Goal: Communication & Community: Answer question/provide support

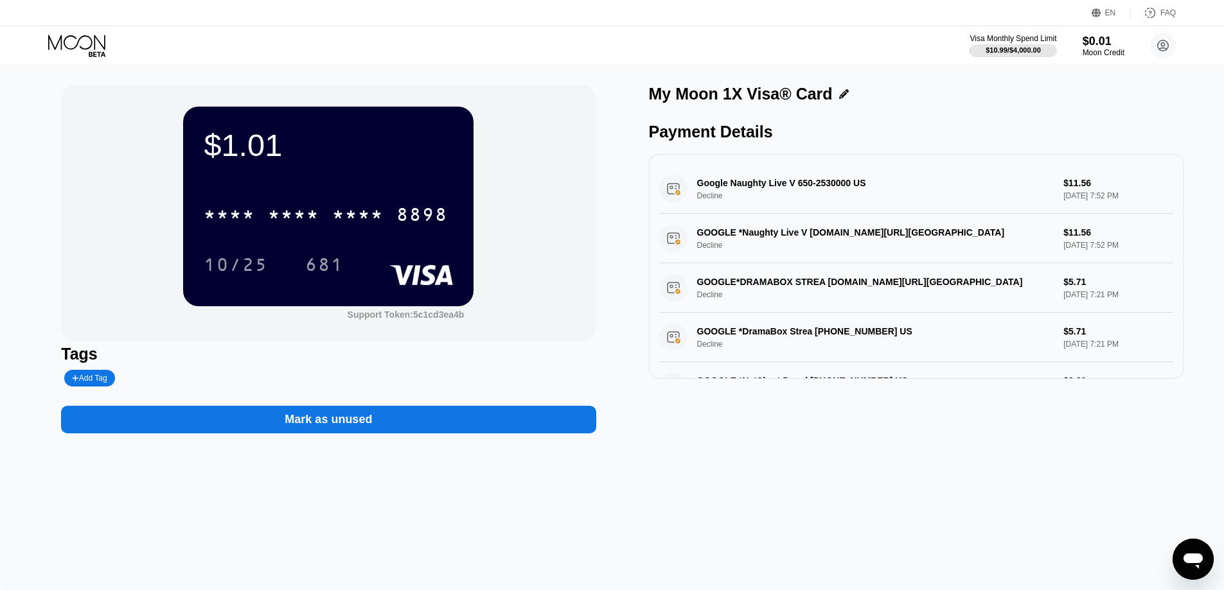
click at [1198, 556] on icon "Open messaging window" at bounding box center [1192, 561] width 19 height 15
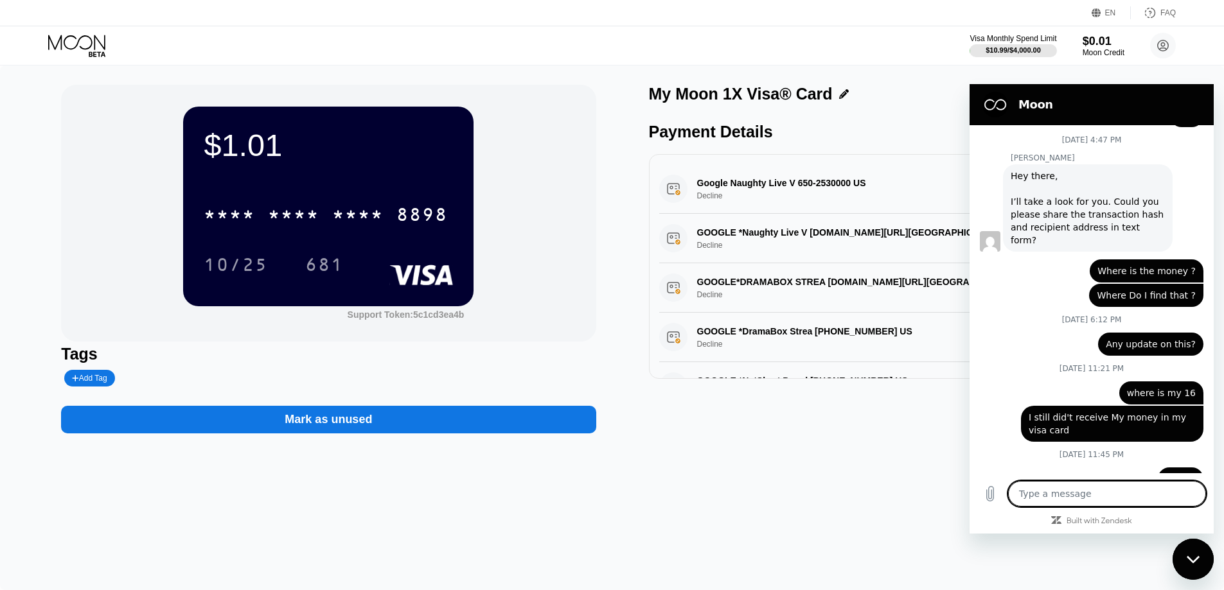
scroll to position [754, 0]
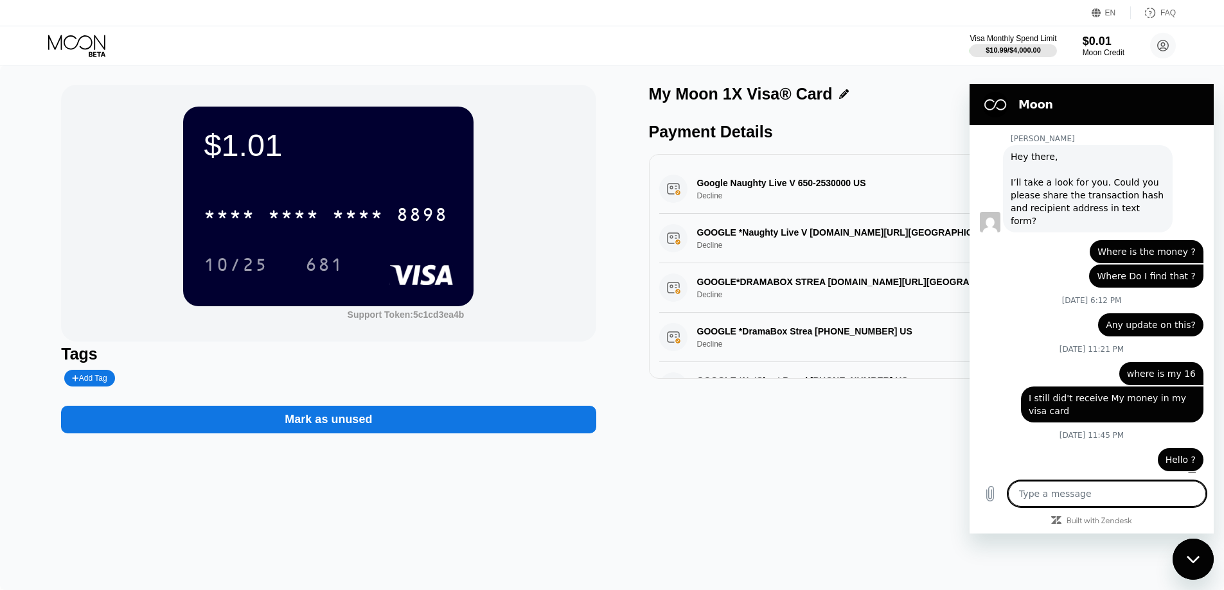
type textarea "x"
click at [1077, 495] on textarea at bounding box center [1107, 494] width 198 height 26
paste textarea "-16.18 USDT Completed Crypto transferred out of Binance. Please contact the rec…"
type textarea "-16.18 USDT Completed Crypto transferred out of Binance. Please contact the rec…"
type textarea "x"
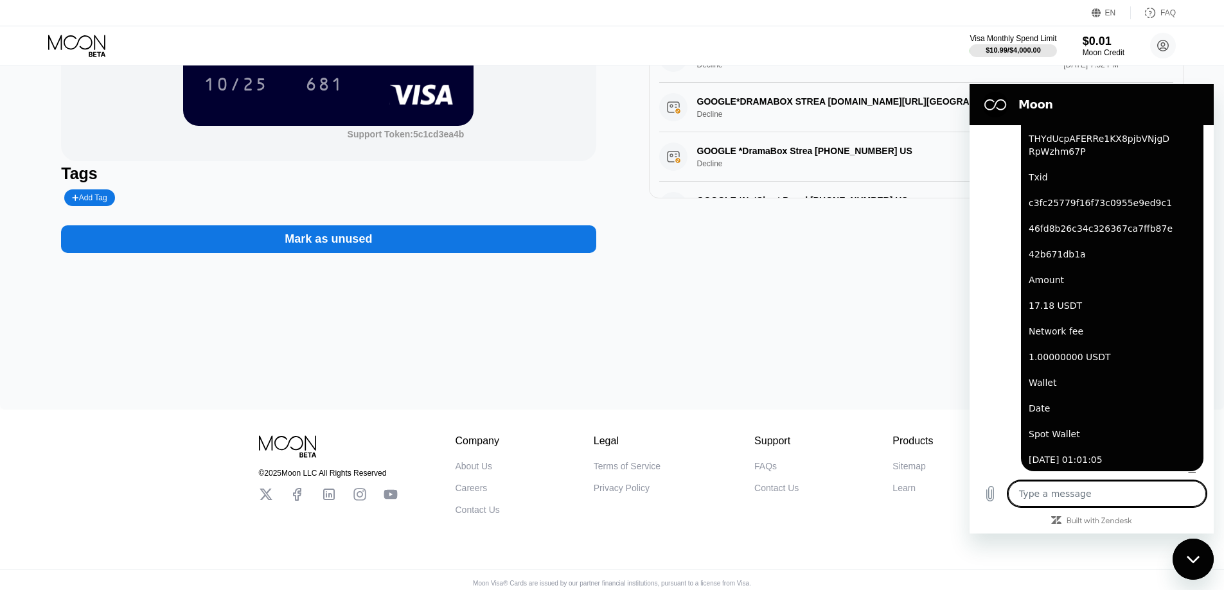
scroll to position [197, 0]
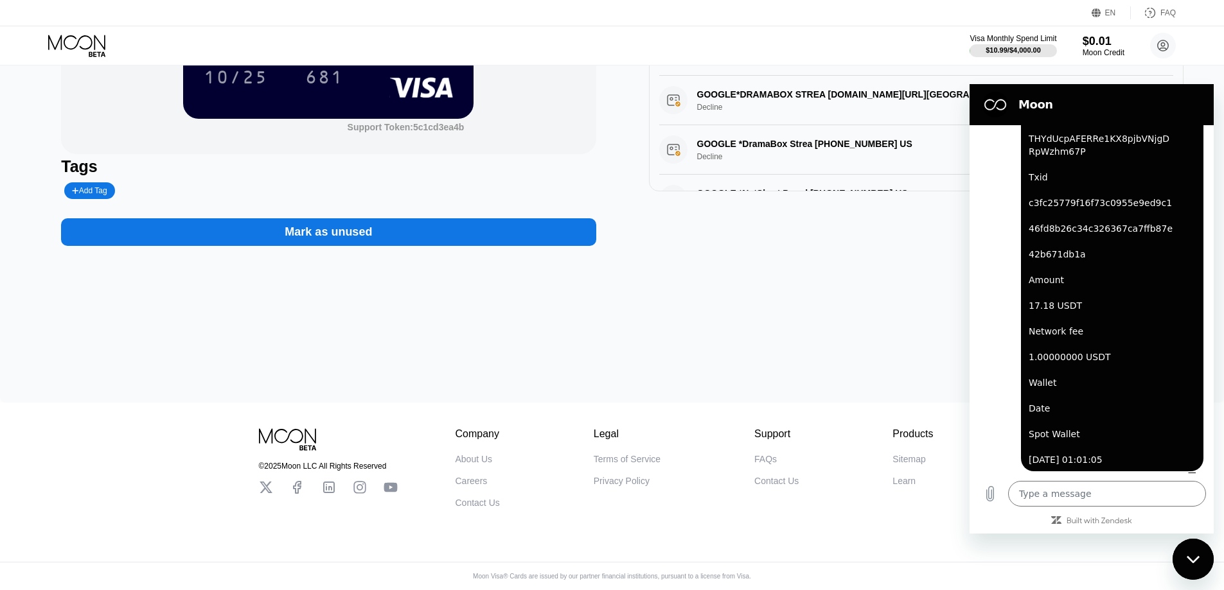
click at [870, 297] on div "$1.01 * * * * * * * * * * * * 8898 10/25 681 Support Token: 5c1cd3ea4b Tags Add…" at bounding box center [612, 140] width 1224 height 525
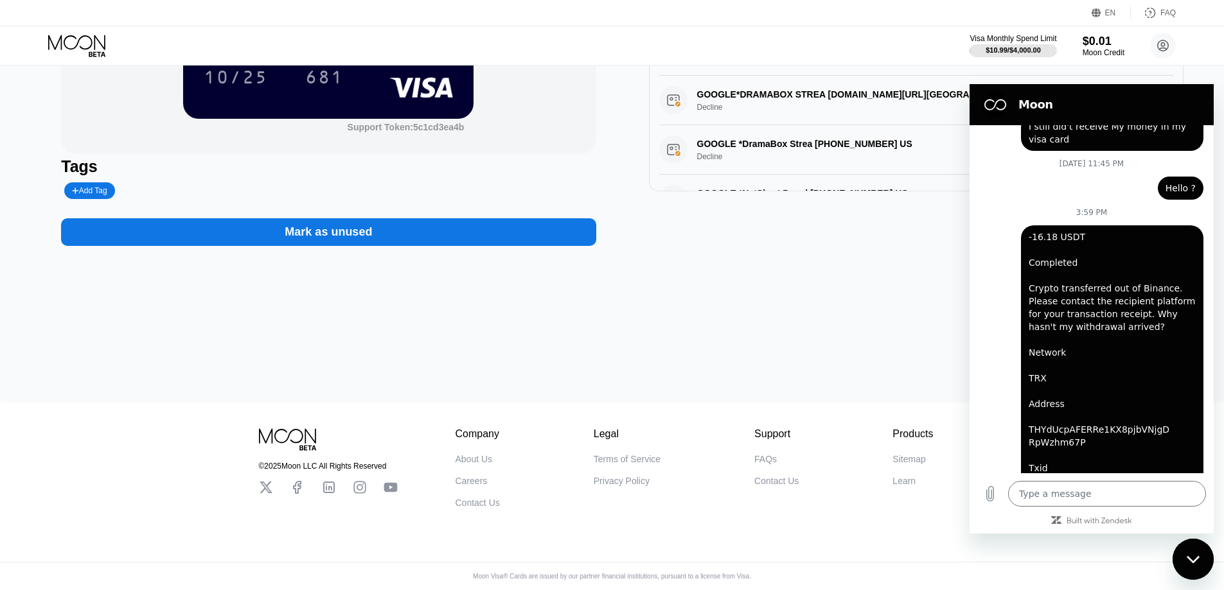
scroll to position [995, 0]
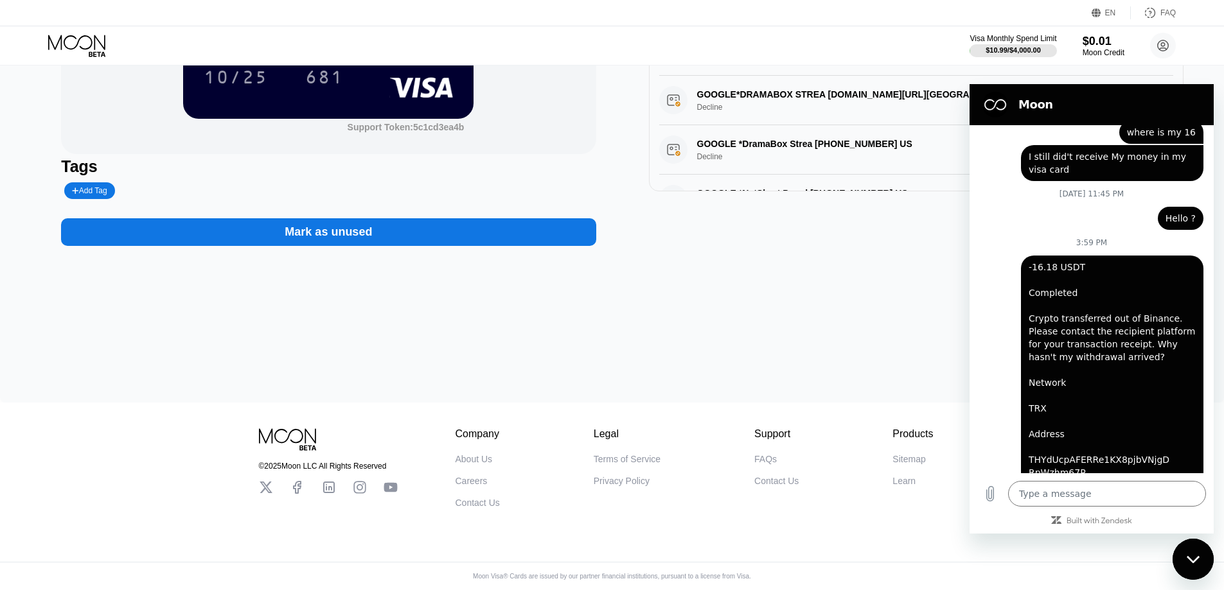
drag, startPoint x: 825, startPoint y: 283, endPoint x: 809, endPoint y: 283, distance: 16.1
click at [824, 283] on div "$1.01 * * * * * * * * * * * * 8898 10/25 681 Support Token: 5c1cd3ea4b Tags Add…" at bounding box center [612, 140] width 1224 height 525
type textarea "x"
